Goal: Information Seeking & Learning: Learn about a topic

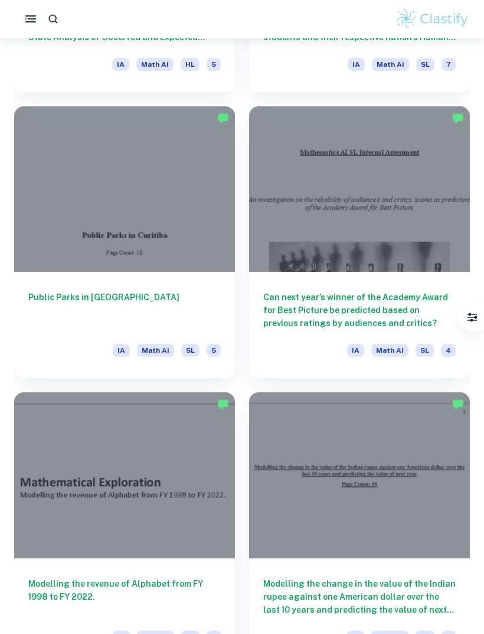
scroll to position [2307, 0]
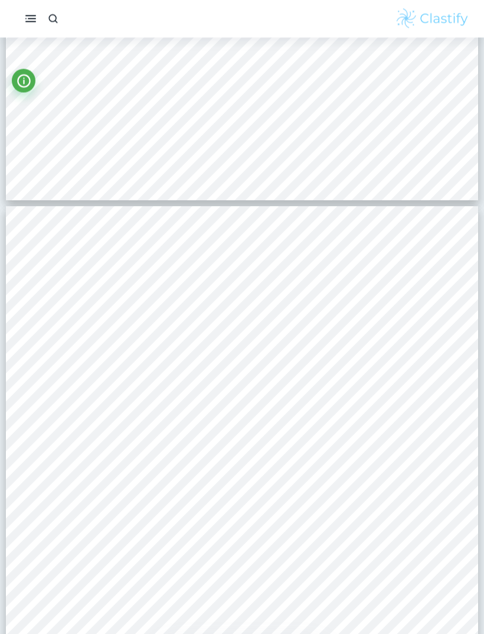
scroll to position [4041, 0]
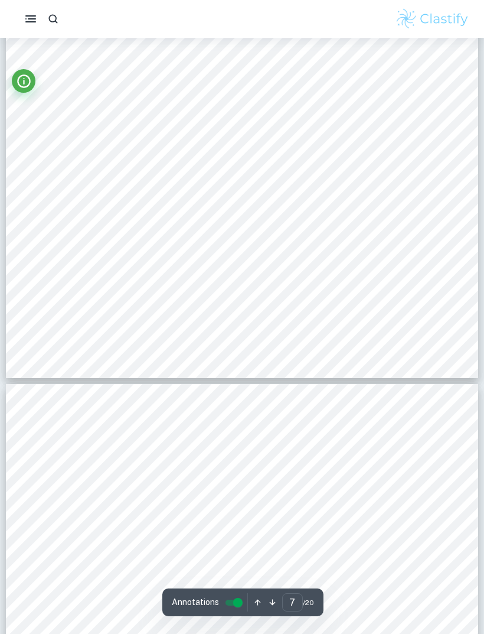
type input "8"
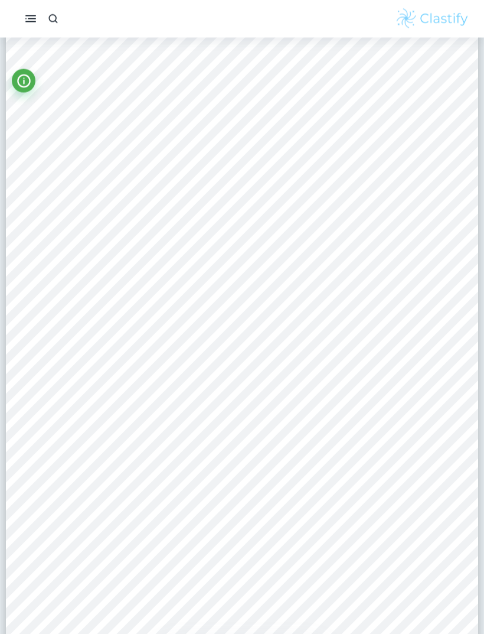
scroll to position [4898, 0]
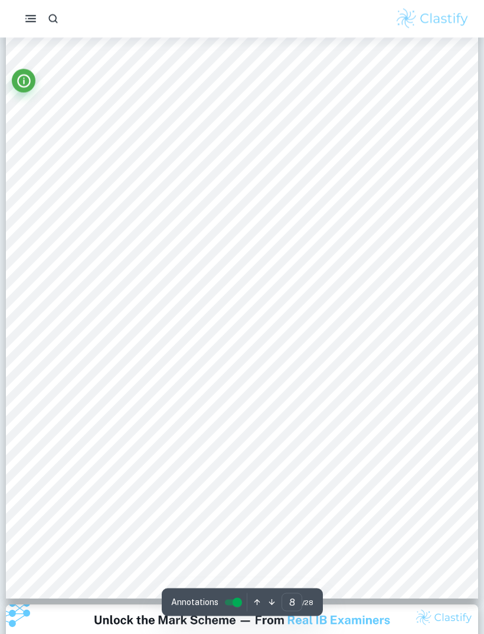
scroll to position [4555, 0]
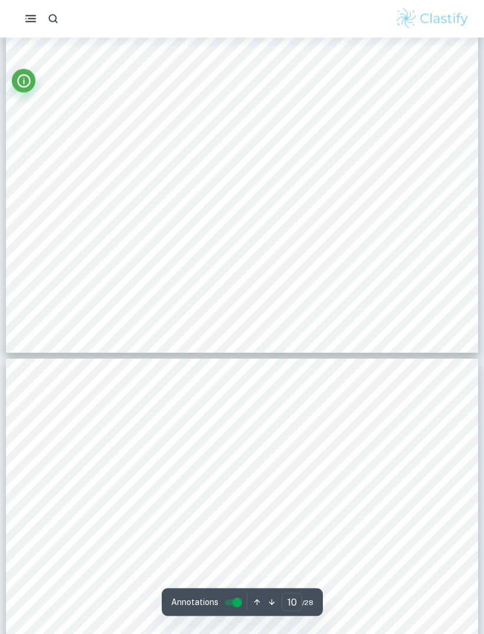
type input "11"
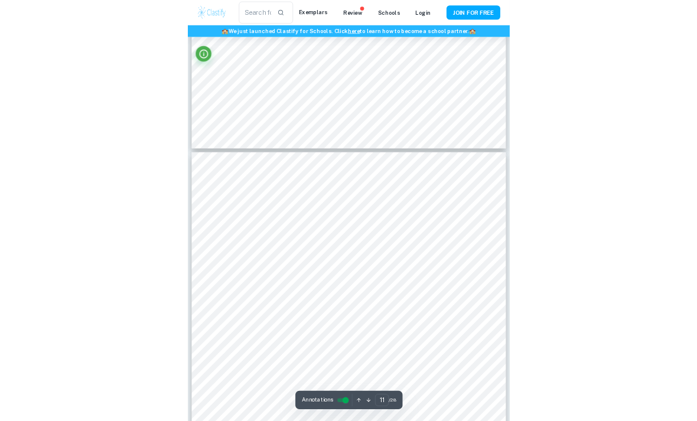
scroll to position [6352, 0]
